Goal: Information Seeking & Learning: Learn about a topic

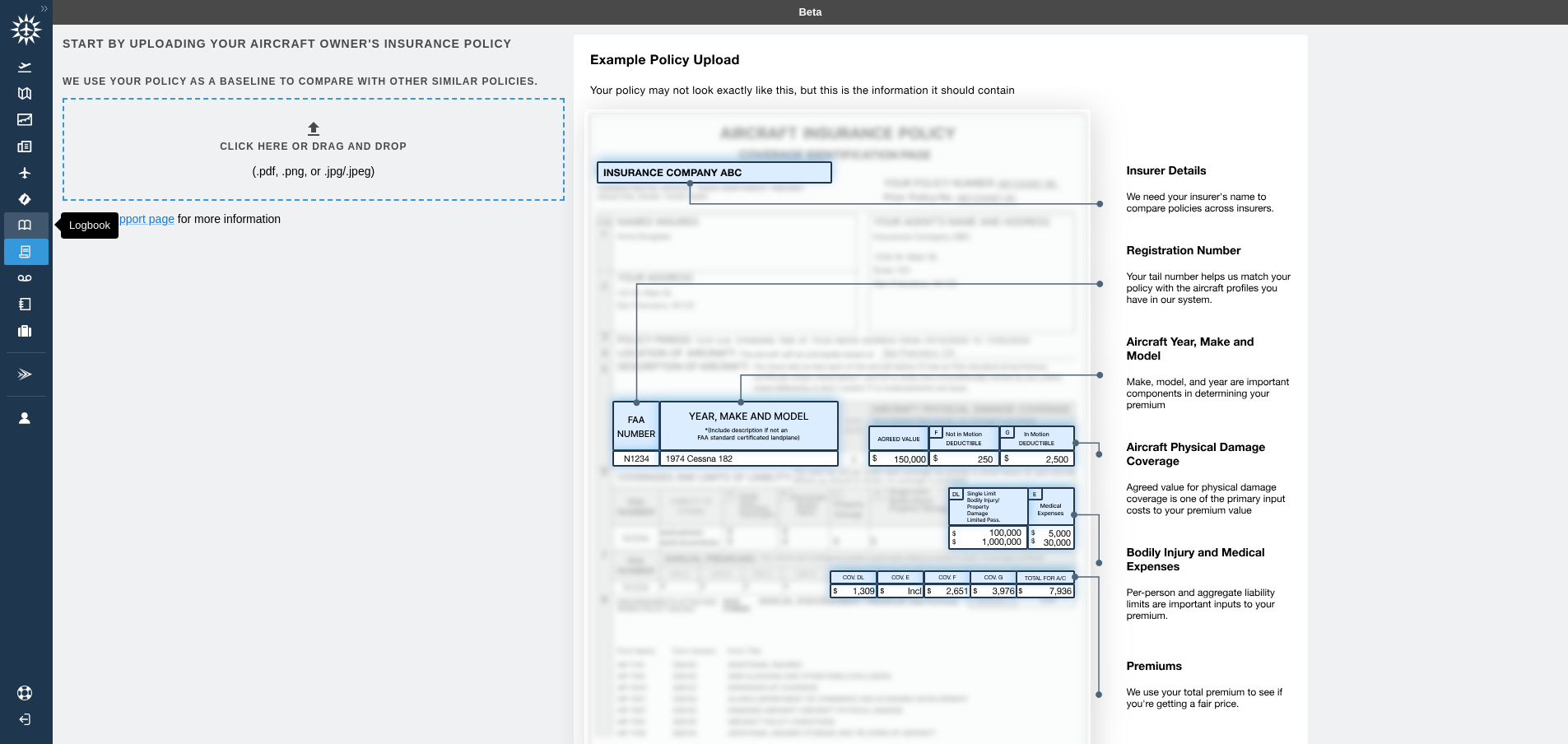
click at [19, 217] on link "Logbook" at bounding box center [26, 226] width 45 height 27
click at [25, 91] on img at bounding box center [25, 93] width 18 height 12
drag, startPoint x: 315, startPoint y: 78, endPoint x: 410, endPoint y: 82, distance: 95.1
click at [403, 82] on h6 "We use your policy as a baseline to compare with other similar policies." at bounding box center [312, 82] width 498 height 16
click at [410, 82] on h6 "We use your policy as a baseline to compare with other similar policies." at bounding box center [312, 82] width 498 height 16
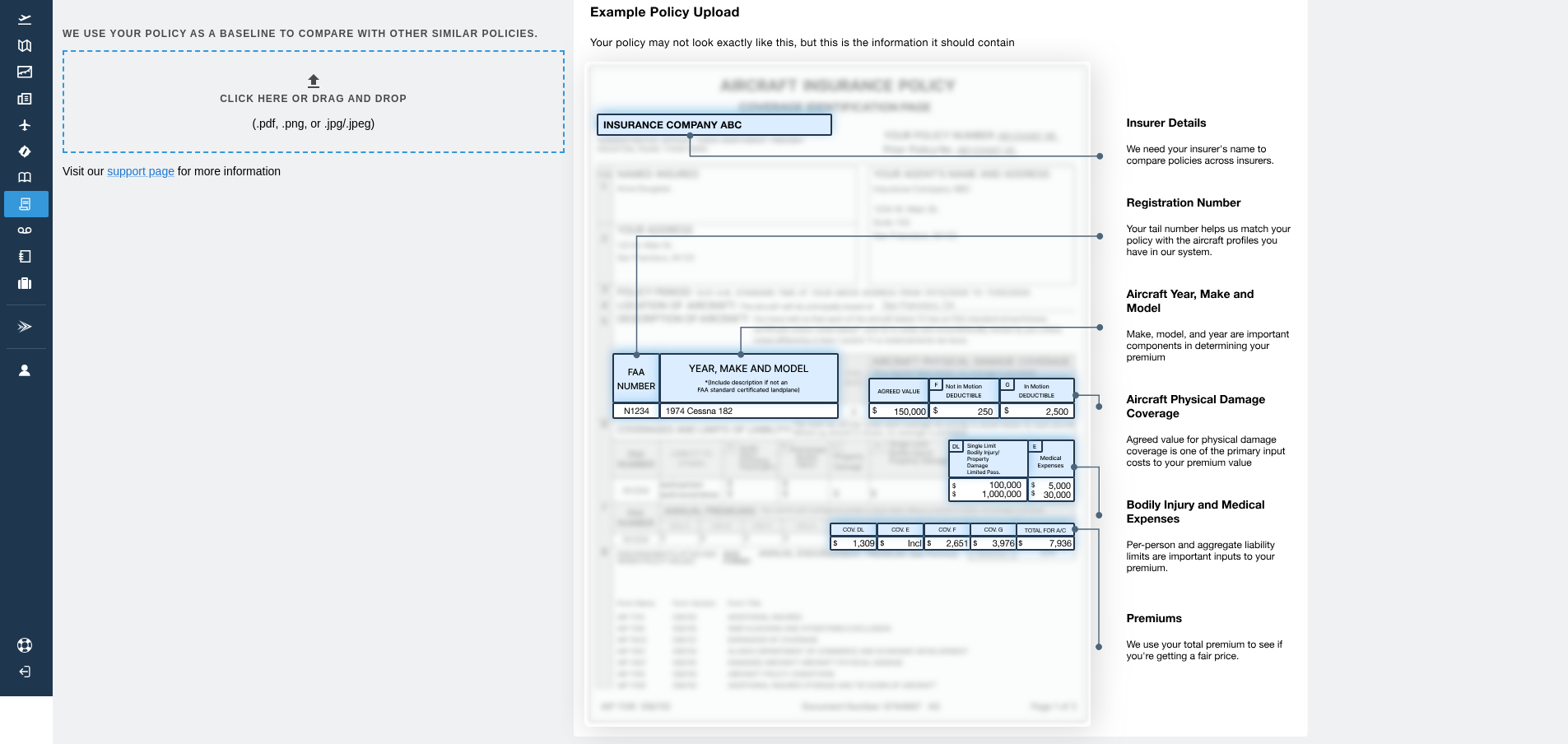
scroll to position [98, 0]
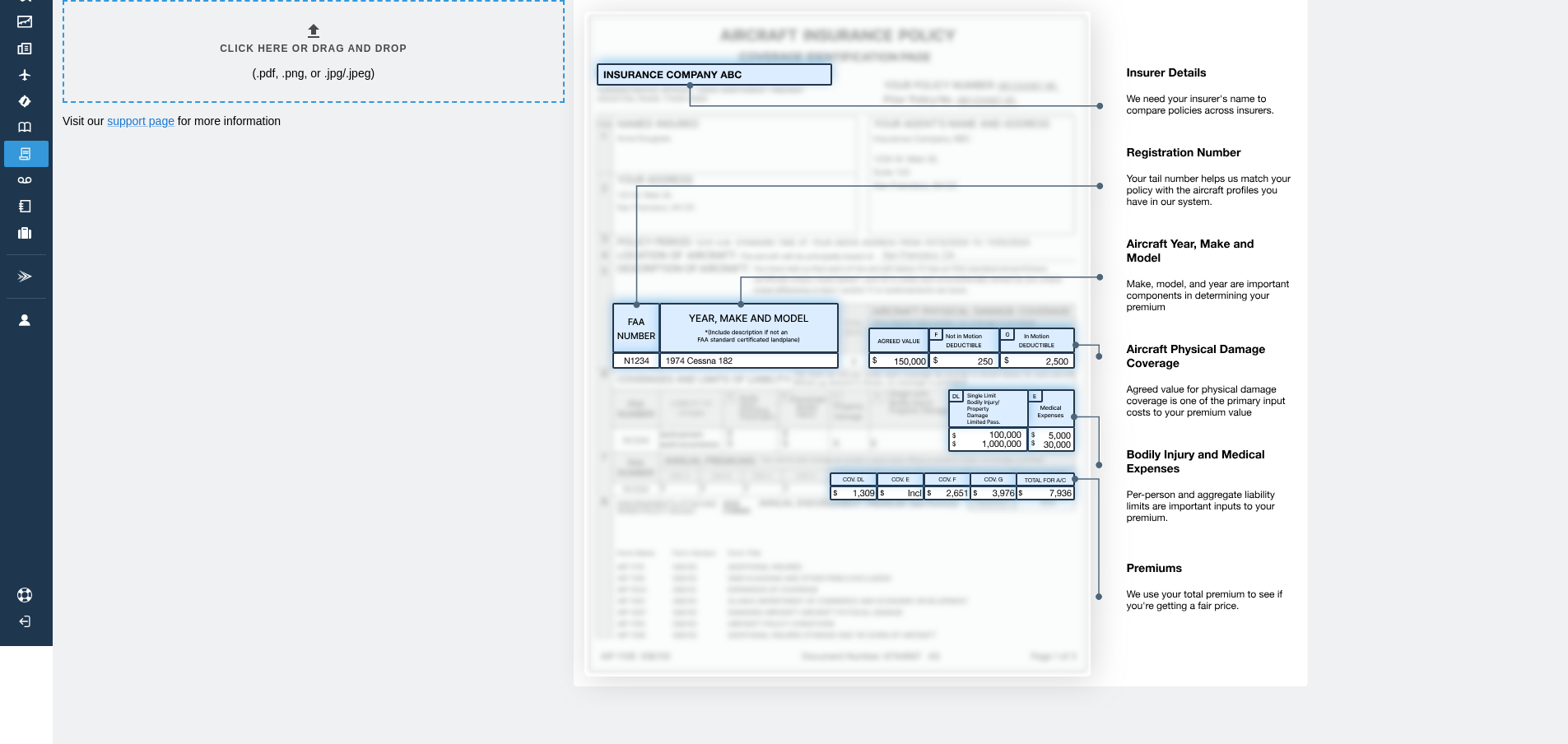
click at [1156, 367] on img at bounding box center [934, 321] width 747 height 770
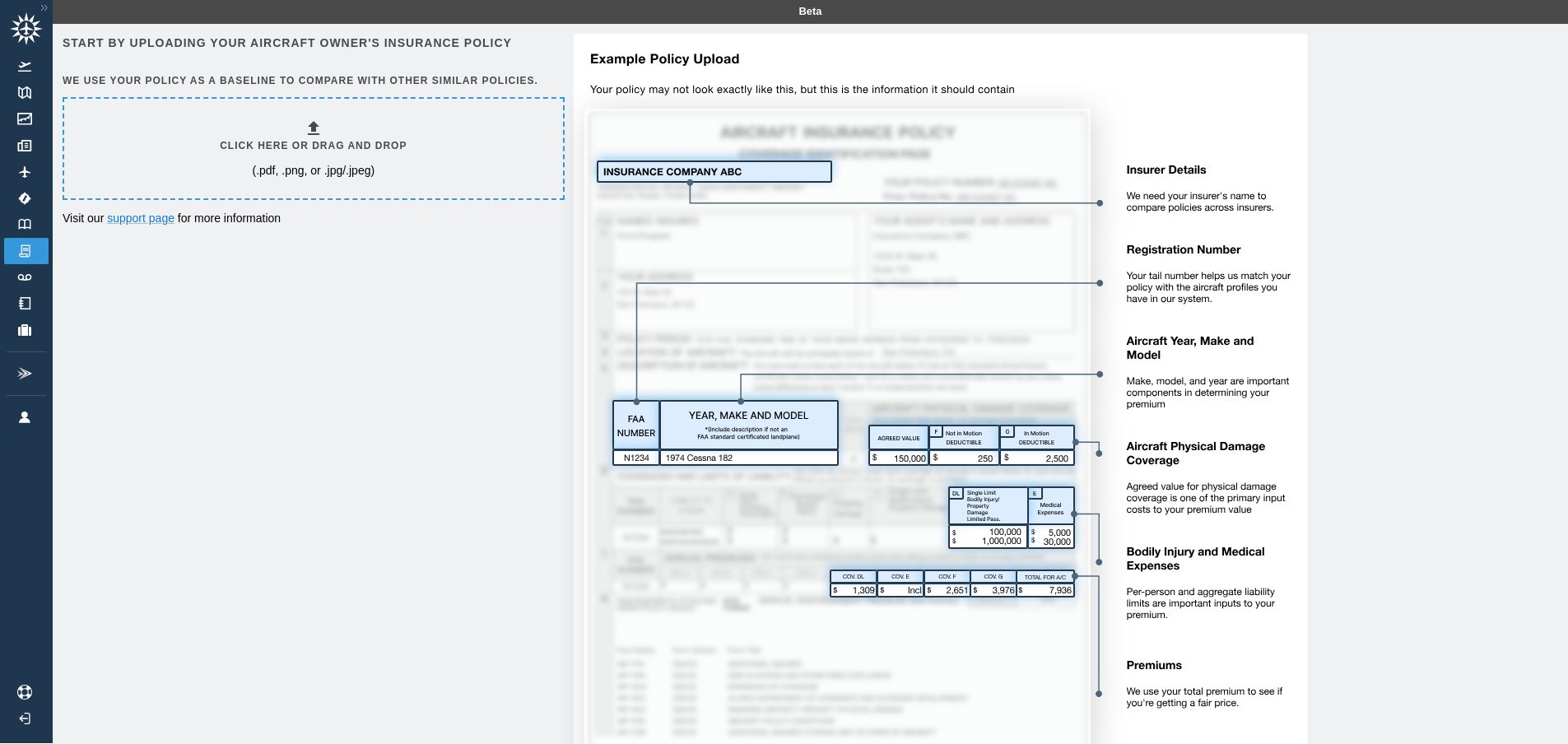
scroll to position [0, 0]
drag, startPoint x: 112, startPoint y: 79, endPoint x: 396, endPoint y: 64, distance: 284.4
click at [319, 68] on div "Start by uploading your aircraft owner's insurance policy We use your policy as…" at bounding box center [312, 65] width 498 height 64
drag, startPoint x: 461, startPoint y: 85, endPoint x: 266, endPoint y: 82, distance: 195.0
click at [266, 82] on h6 "We use your policy as a baseline to compare with other similar policies." at bounding box center [312, 82] width 498 height 16
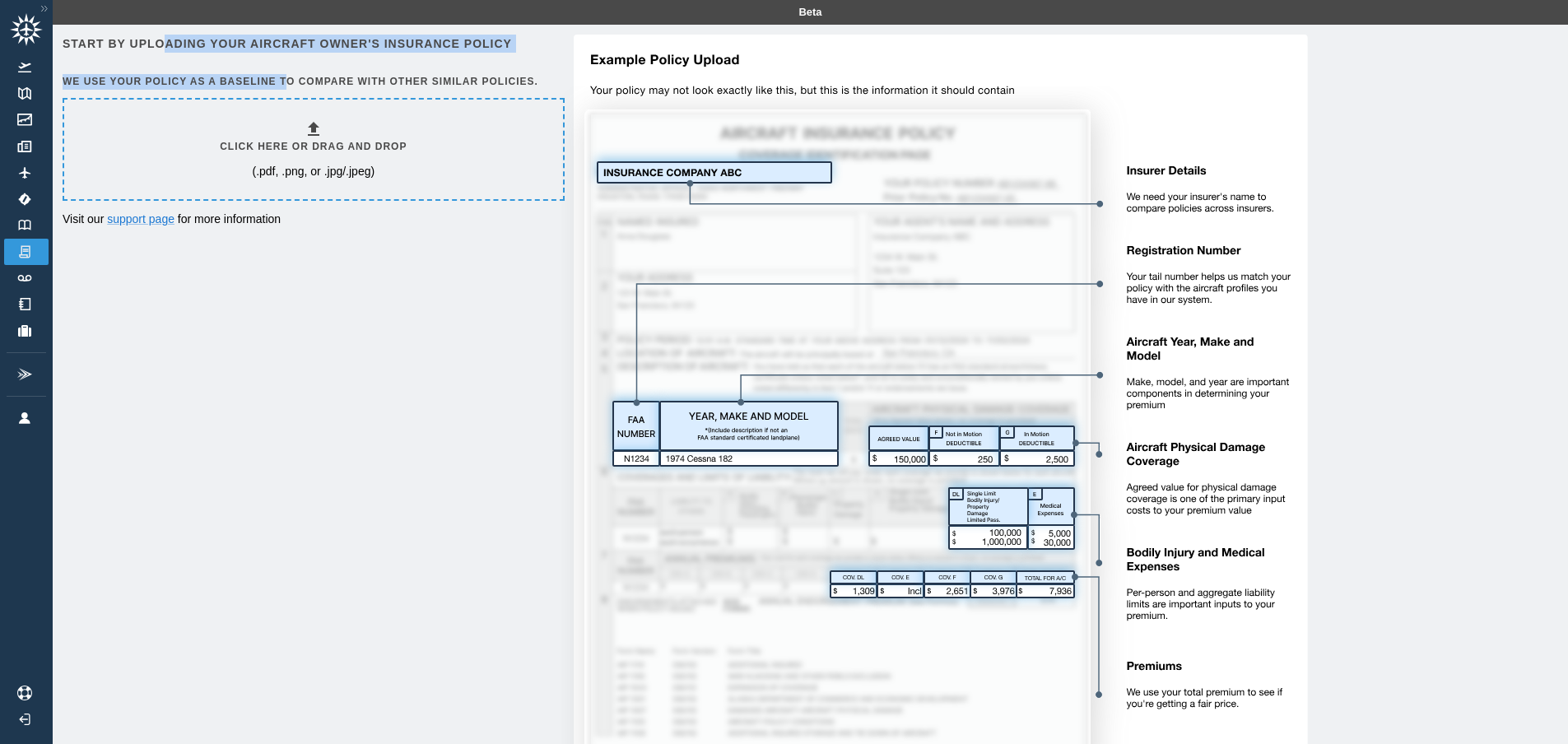
drag, startPoint x: 170, startPoint y: 36, endPoint x: 305, endPoint y: 75, distance: 140.5
click at [302, 75] on div "Start by uploading your aircraft owner's insurance policy We use your policy as…" at bounding box center [312, 65] width 498 height 64
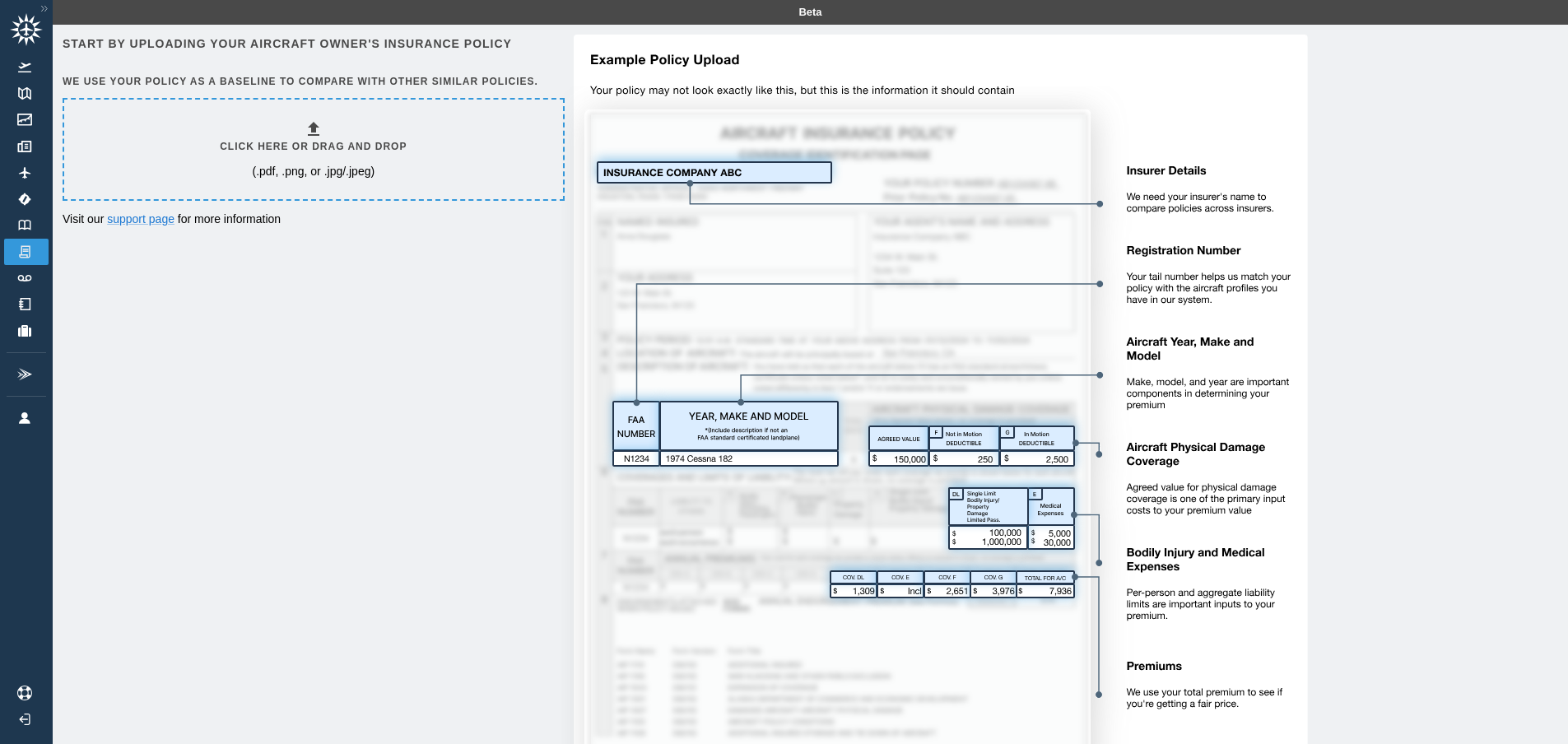
click at [316, 78] on h6 "We use your policy as a baseline to compare with other similar policies." at bounding box center [312, 82] width 498 height 16
click at [39, 205] on link "Airports" at bounding box center [26, 199] width 45 height 27
